Goal: Task Accomplishment & Management: Use online tool/utility

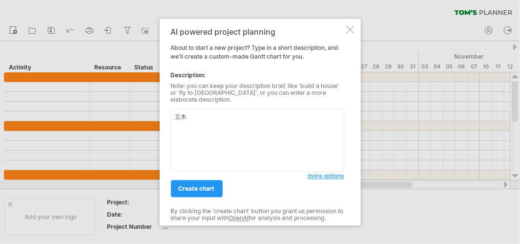
type textarea "立"
click at [197, 187] on span "create chart" at bounding box center [197, 188] width 36 height 7
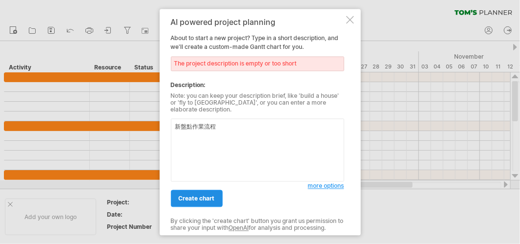
click at [207, 194] on span "create chart" at bounding box center [197, 197] width 36 height 7
click at [224, 128] on textarea "新盤點作業流程" at bounding box center [257, 149] width 173 height 63
click at [270, 124] on textarea "新盤點作業流程" at bounding box center [257, 149] width 173 height 63
click at [262, 127] on textarea "新盤點作業流程" at bounding box center [257, 149] width 173 height 63
drag, startPoint x: 177, startPoint y: 123, endPoint x: 267, endPoint y: 121, distance: 89.4
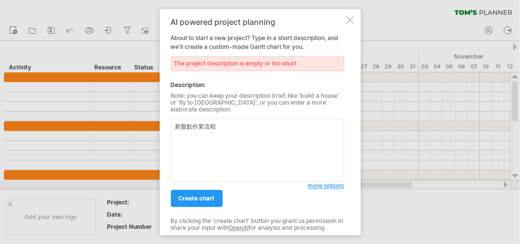
click at [267, 121] on textarea "新盤點作業流程" at bounding box center [257, 149] width 173 height 63
click at [259, 124] on textarea "新盤點作業流程" at bounding box center [257, 149] width 173 height 63
click at [242, 123] on textarea "新盤點作業流程" at bounding box center [257, 149] width 173 height 63
drag, startPoint x: 233, startPoint y: 125, endPoint x: 169, endPoint y: 134, distance: 64.6
click at [120, 125] on div "Trying to reach [DOMAIN_NAME] Connected again... 0% clear filter new" at bounding box center [260, 122] width 520 height 244
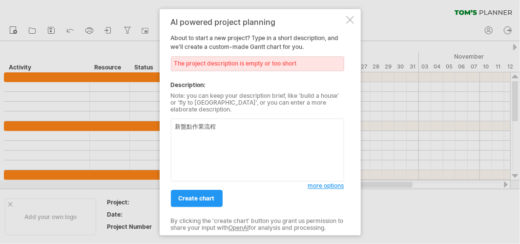
click at [211, 128] on textarea "新盤點作業流程" at bounding box center [257, 149] width 173 height 63
drag, startPoint x: 181, startPoint y: 124, endPoint x: 191, endPoint y: 124, distance: 10.7
click at [191, 124] on textarea "新盤點作業流程" at bounding box center [257, 149] width 173 height 63
click at [205, 69] on div "The project description is empty or too short" at bounding box center [257, 63] width 173 height 15
click at [136, 121] on div "Trying to reach [DOMAIN_NAME] Connected again... 0% clear filter new" at bounding box center [260, 122] width 520 height 244
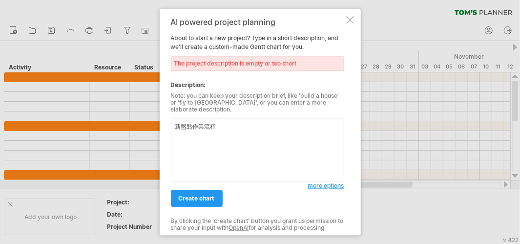
click at [239, 66] on div "The project description is empty or too short" at bounding box center [257, 63] width 173 height 15
click at [231, 131] on textarea "新盤點作業流程" at bounding box center [257, 149] width 173 height 63
click at [201, 194] on span "create chart" at bounding box center [197, 197] width 36 height 7
click at [200, 196] on span "create chart" at bounding box center [197, 197] width 36 height 7
click at [171, 189] on link "create chart" at bounding box center [197, 197] width 52 height 17
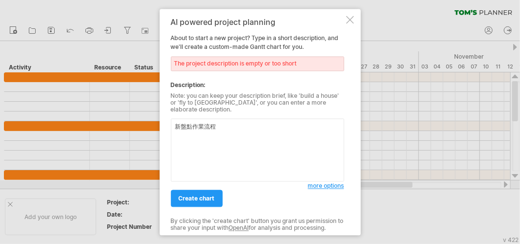
click at [171, 189] on link "create chart" at bounding box center [197, 197] width 52 height 17
click at [201, 194] on span "create chart" at bounding box center [197, 197] width 36 height 7
click at [259, 75] on div "AI powered project planning About to start a new project? Type in a short descr…" at bounding box center [257, 122] width 173 height 208
click at [245, 74] on div "AI powered project planning About to start a new project? Type in a short descr…" at bounding box center [257, 122] width 173 height 208
click at [246, 65] on div "The project description is empty or too short" at bounding box center [257, 63] width 173 height 15
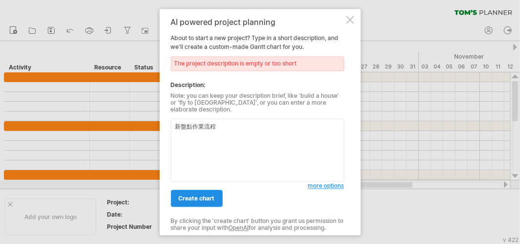
click at [202, 196] on span "create chart" at bounding box center [197, 197] width 36 height 7
click at [220, 138] on textarea "新盤點作業流程" at bounding box center [257, 149] width 173 height 63
click at [217, 135] on textarea "新盤點作業流程" at bounding box center [257, 149] width 173 height 63
drag, startPoint x: 224, startPoint y: 123, endPoint x: 127, endPoint y: 125, distance: 96.7
click at [127, 125] on div "Trying to reach [DOMAIN_NAME] Connected again... 0% clear filter new" at bounding box center [260, 122] width 520 height 244
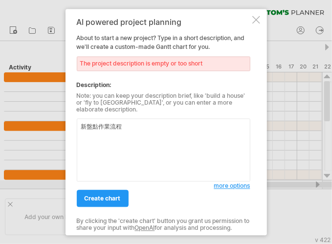
click at [129, 127] on textarea "新盤點作業流程" at bounding box center [163, 149] width 173 height 63
drag, startPoint x: 109, startPoint y: 123, endPoint x: 54, endPoint y: 123, distance: 54.7
click at [54, 123] on div "Trying to reach [DOMAIN_NAME] Connected again... 0% clear filter new" at bounding box center [166, 122] width 332 height 244
paste textarea "New Inventory Check Process"
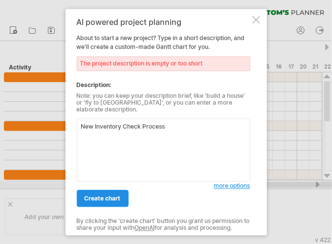
type textarea "New Inventory Check Process"
click at [107, 196] on span "create chart" at bounding box center [102, 197] width 36 height 7
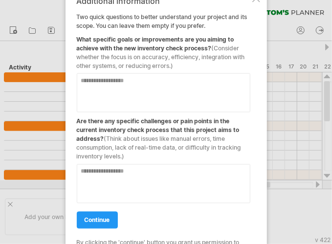
drag, startPoint x: 215, startPoint y: 46, endPoint x: 218, endPoint y: 52, distance: 7.2
click at [228, 61] on div "What specific goals or improvements are you aiming to achieve with the new inve…" at bounding box center [163, 50] width 173 height 40
drag, startPoint x: 216, startPoint y: 48, endPoint x: 237, endPoint y: 60, distance: 24.5
click at [237, 60] on span "(Consider whether the focus is on accuracy, efficiency, integration with other …" at bounding box center [161, 56] width 168 height 25
click at [113, 178] on textarea at bounding box center [163, 183] width 173 height 39
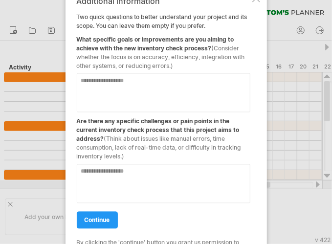
click at [104, 82] on textarea at bounding box center [163, 92] width 173 height 39
paste textarea "**********"
type textarea "**********"
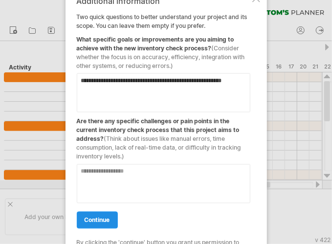
click at [104, 218] on span "continue" at bounding box center [96, 219] width 25 height 7
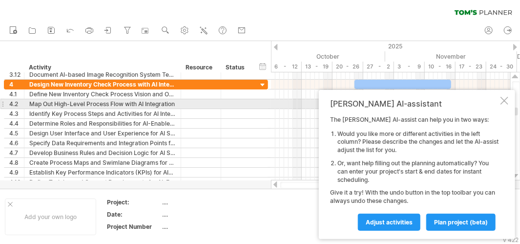
click at [508, 101] on div at bounding box center [504, 101] width 8 height 8
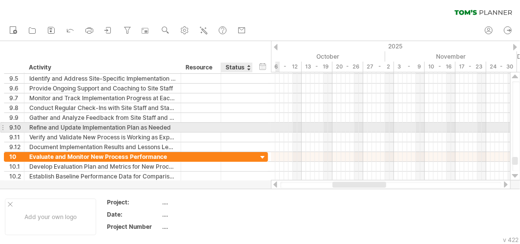
click at [242, 127] on div at bounding box center [236, 127] width 21 height 9
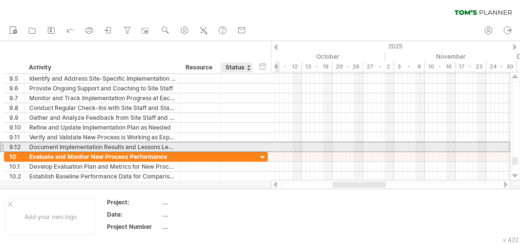
click at [228, 146] on div at bounding box center [236, 146] width 21 height 9
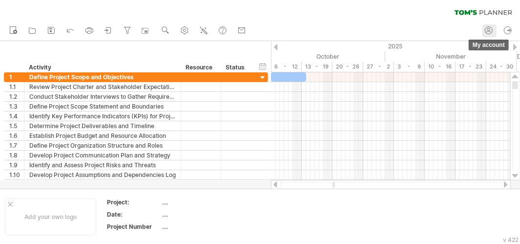
click at [490, 32] on icon at bounding box center [488, 31] width 5 height 1
type input "**********"
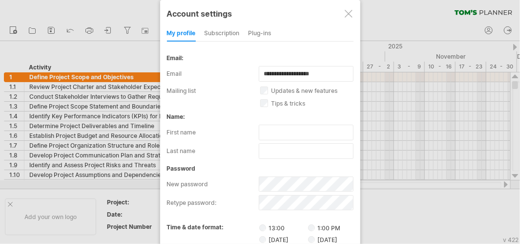
click at [349, 16] on div at bounding box center [349, 14] width 8 height 8
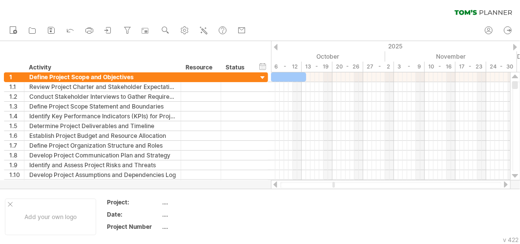
drag, startPoint x: 491, startPoint y: 0, endPoint x: 143, endPoint y: 57, distance: 353.2
click at [143, 57] on div "hide start/end/duration show start/end/duration ******** Activity ******** Reso…" at bounding box center [135, 56] width 271 height 31
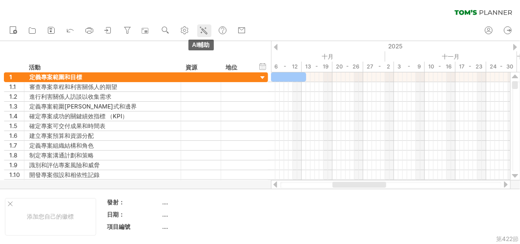
click at [211, 31] on link "AI輔助" at bounding box center [204, 30] width 14 height 13
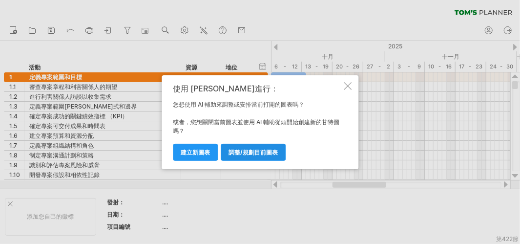
click at [246, 149] on span "調整/規劃目前圖表" at bounding box center [253, 151] width 49 height 7
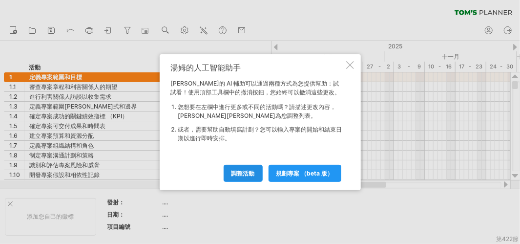
click at [248, 176] on link "調整活動" at bounding box center [243, 173] width 39 height 17
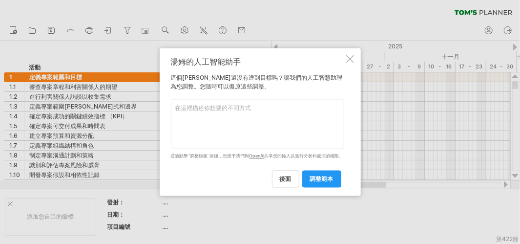
click at [313, 185] on link "調整範本" at bounding box center [321, 178] width 39 height 17
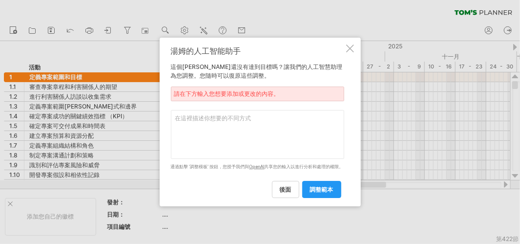
click at [196, 139] on textarea at bounding box center [257, 134] width 173 height 49
click at [191, 118] on textarea at bounding box center [257, 134] width 173 height 49
paste textarea "AI-based Image Recognition for Ferroalloy Inventory Weight"
drag, startPoint x: 201, startPoint y: 123, endPoint x: 174, endPoint y: 116, distance: 28.3
click at [174, 116] on textarea "AI-based Image Recognition for Ferroalloy Inventory Weight" at bounding box center [257, 134] width 173 height 49
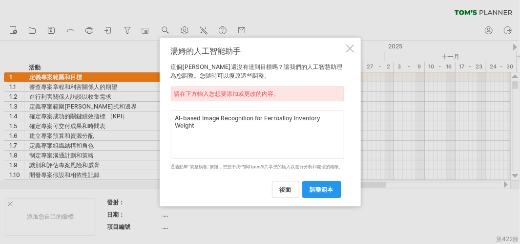
click at [238, 118] on textarea "AI-based Image Recognition for Ferroalloy Inventory Weight" at bounding box center [257, 134] width 173 height 49
click at [233, 130] on textarea "AI-based Image Recognition for Ferroalloy Inventory Weight" at bounding box center [257, 134] width 173 height 49
type textarea "AI-based Image Recognition for Ferroalloy Inventory Weight"
click at [354, 47] on div "[PERSON_NAME]的人工智能助手 這個[PERSON_NAME]還沒有達到目標嗎？讓我們的人工智慧助理為您調整。您隨時可以復原這些調整。 請在下方輸入…" at bounding box center [260, 122] width 201 height 169
click at [353, 47] on div at bounding box center [350, 48] width 8 height 8
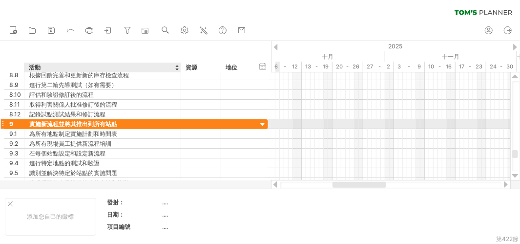
click at [127, 126] on div "實施新流程並將其推出到所有站點" at bounding box center [102, 123] width 146 height 9
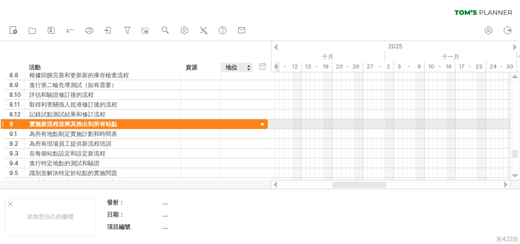
click at [260, 123] on div at bounding box center [262, 124] width 9 height 9
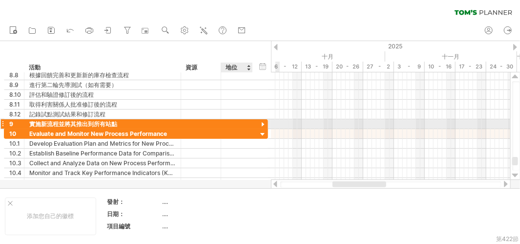
click at [263, 121] on div at bounding box center [262, 124] width 9 height 9
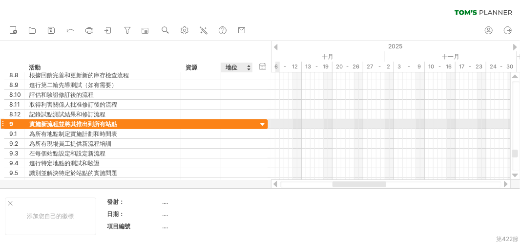
click at [263, 121] on div at bounding box center [262, 124] width 9 height 9
